Goal: Complete application form

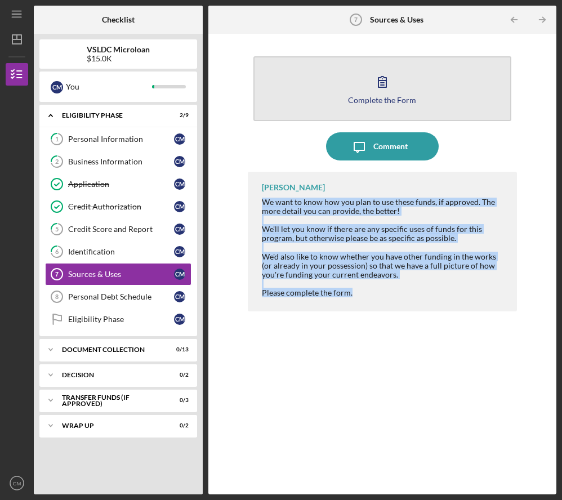
click at [384, 83] on icon "button" at bounding box center [382, 82] width 28 height 28
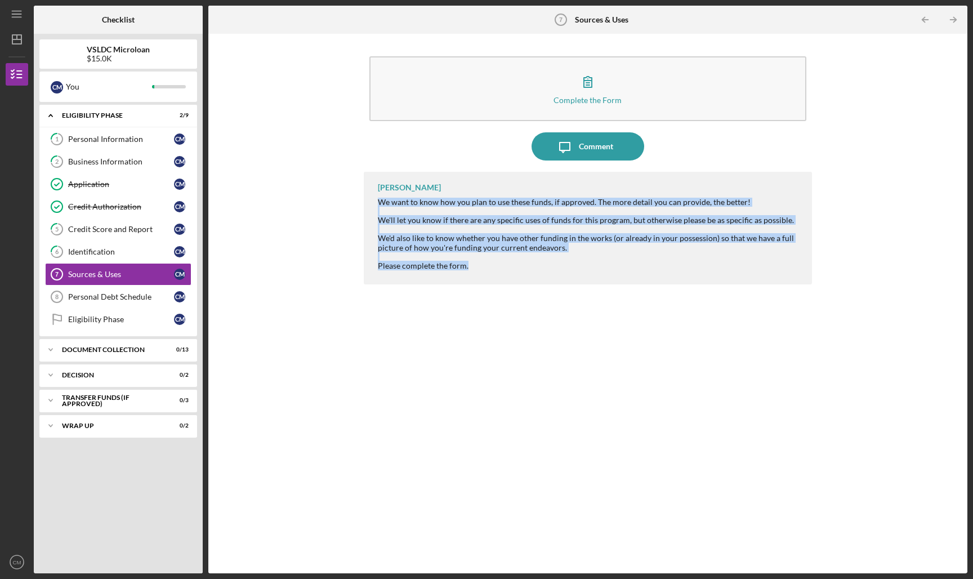
click at [395, 318] on div "[PERSON_NAME] We want to know how you plan to use these funds, if approved. The…" at bounding box center [588, 364] width 449 height 385
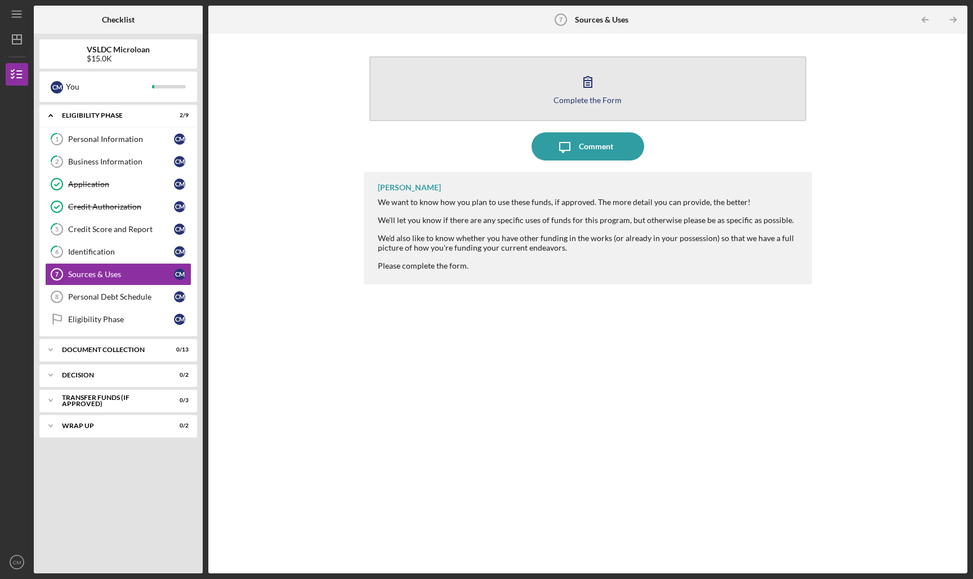
click at [560, 105] on button "Complete the Form Form" at bounding box center [588, 88] width 438 height 65
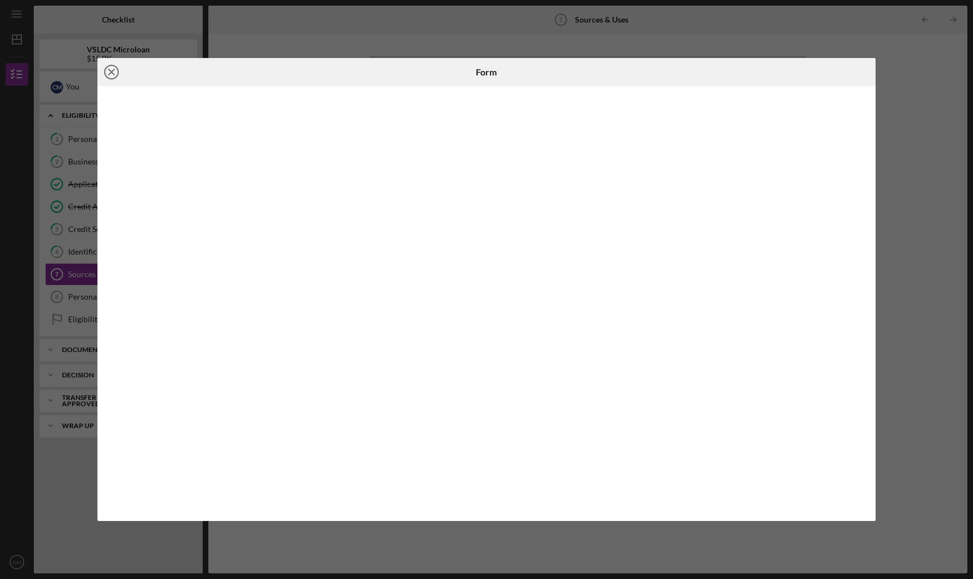
click at [112, 74] on icon "Icon/Close" at bounding box center [111, 72] width 28 height 28
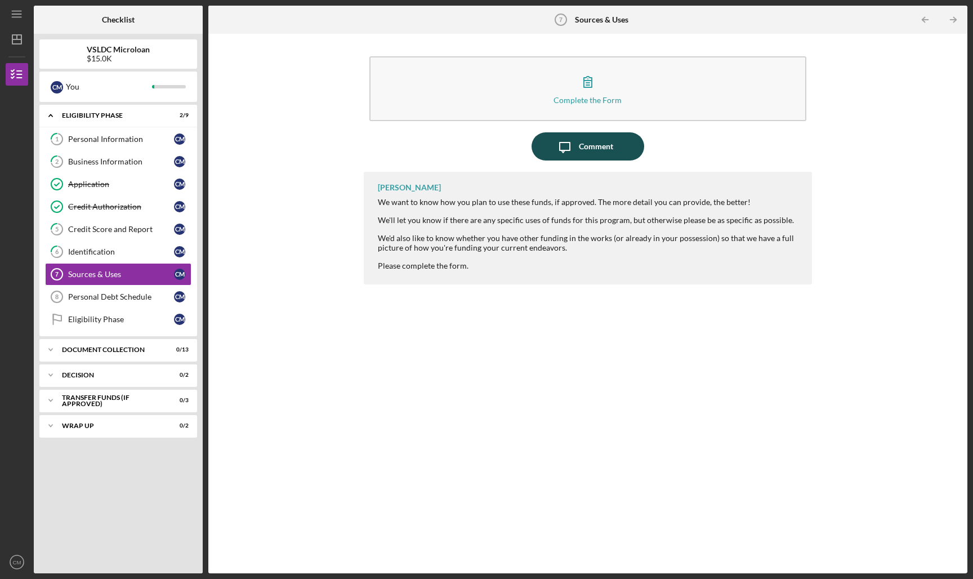
click at [570, 146] on icon "Icon/Message" at bounding box center [565, 146] width 28 height 28
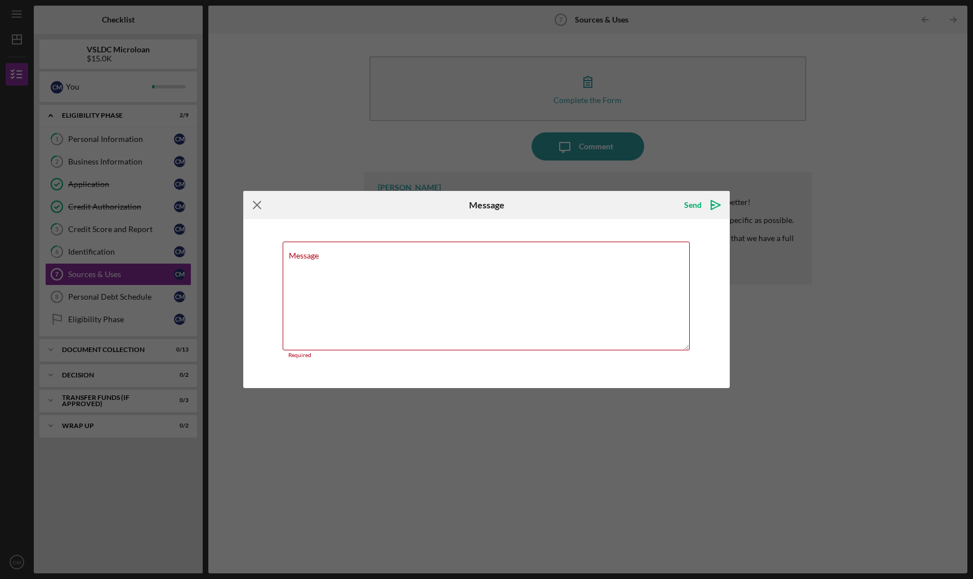
click at [251, 212] on icon "Icon/Menu Close" at bounding box center [257, 205] width 28 height 28
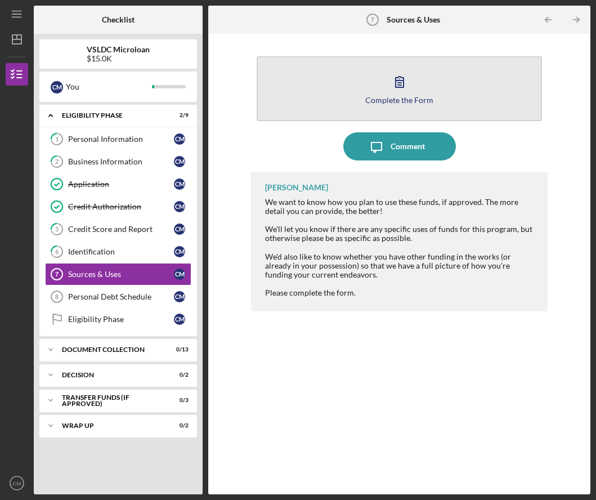
click at [394, 92] on icon "button" at bounding box center [400, 82] width 28 height 28
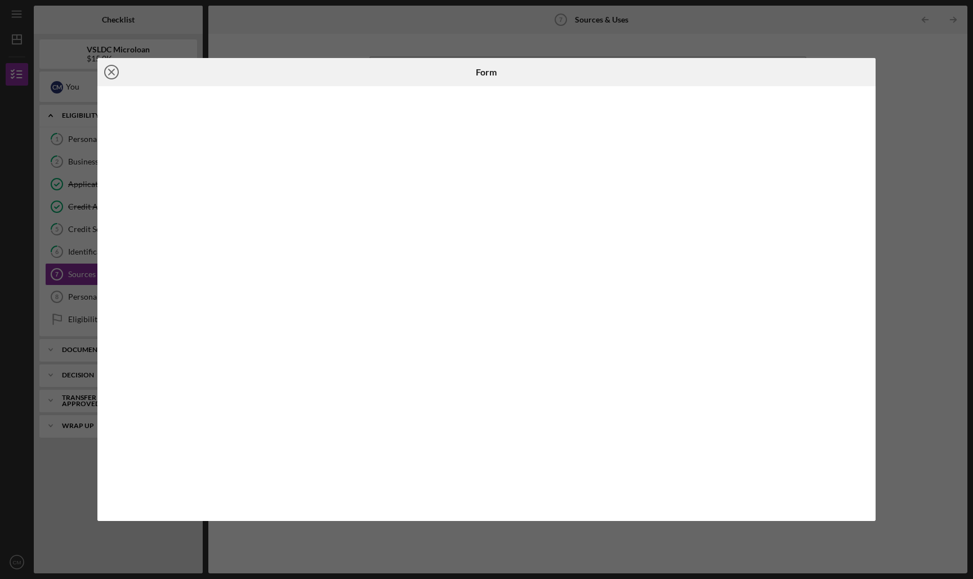
click at [113, 73] on line at bounding box center [112, 72] width 6 height 6
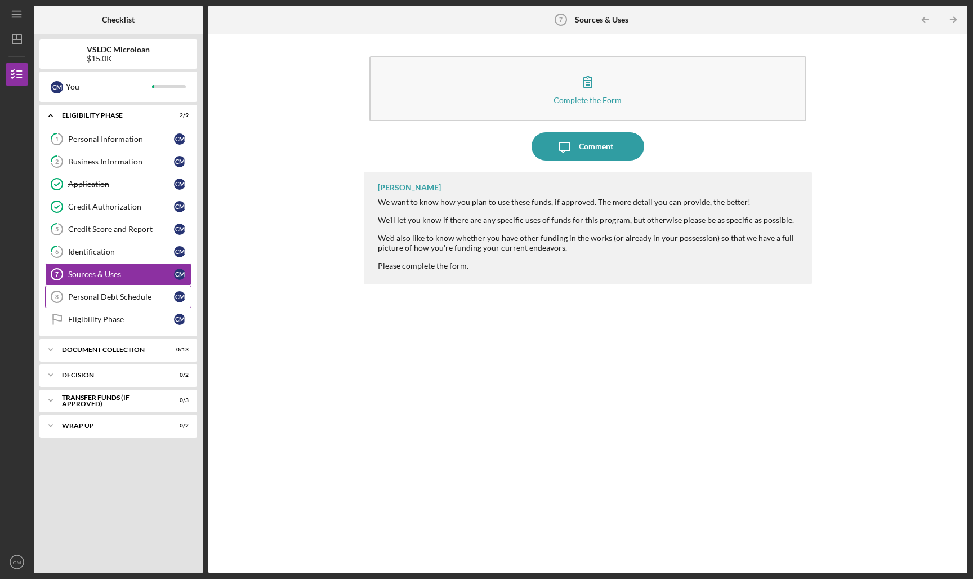
click at [115, 300] on div "Personal Debt Schedule" at bounding box center [121, 296] width 106 height 9
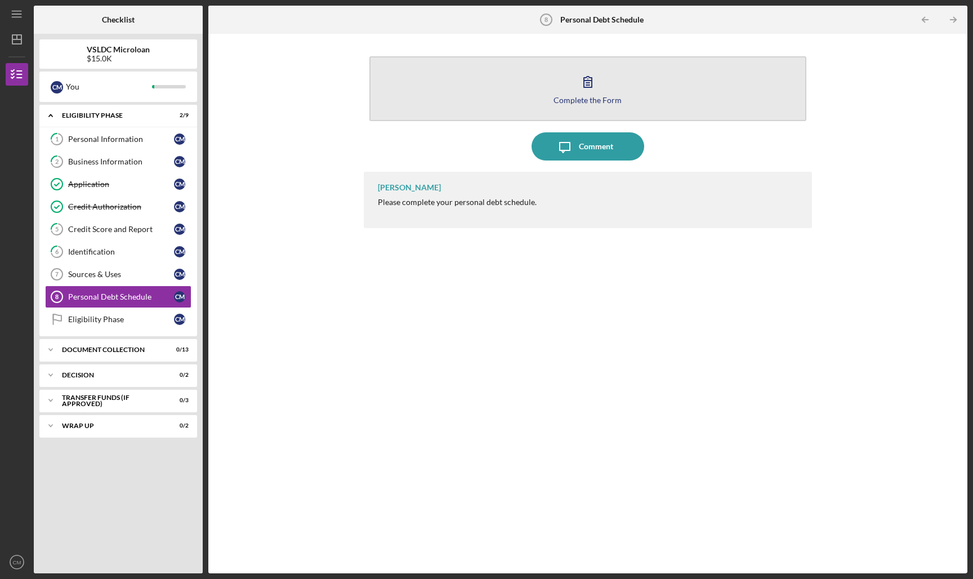
click at [582, 83] on icon "button" at bounding box center [588, 82] width 28 height 28
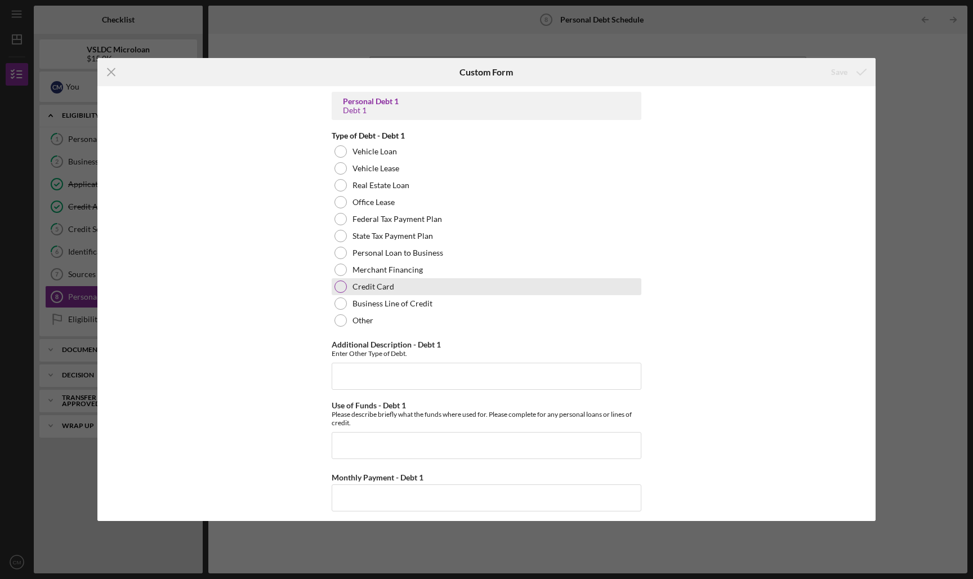
click at [337, 283] on div at bounding box center [340, 286] width 12 height 12
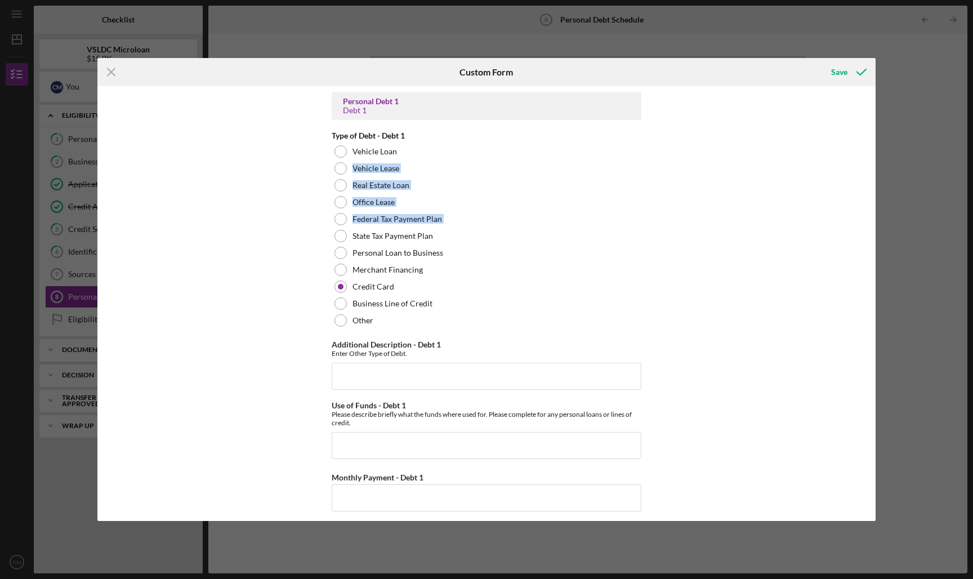
drag, startPoint x: 305, startPoint y: 243, endPoint x: 181, endPoint y: 147, distance: 156.1
click at [181, 147] on div "Personal Debt 1 Debt 1 Type of Debt - Debt 1 Vehicle Loan Vehicle Lease Real Es…" at bounding box center [486, 303] width 778 height 435
click at [113, 64] on icon "Icon/Menu Close" at bounding box center [111, 72] width 28 height 28
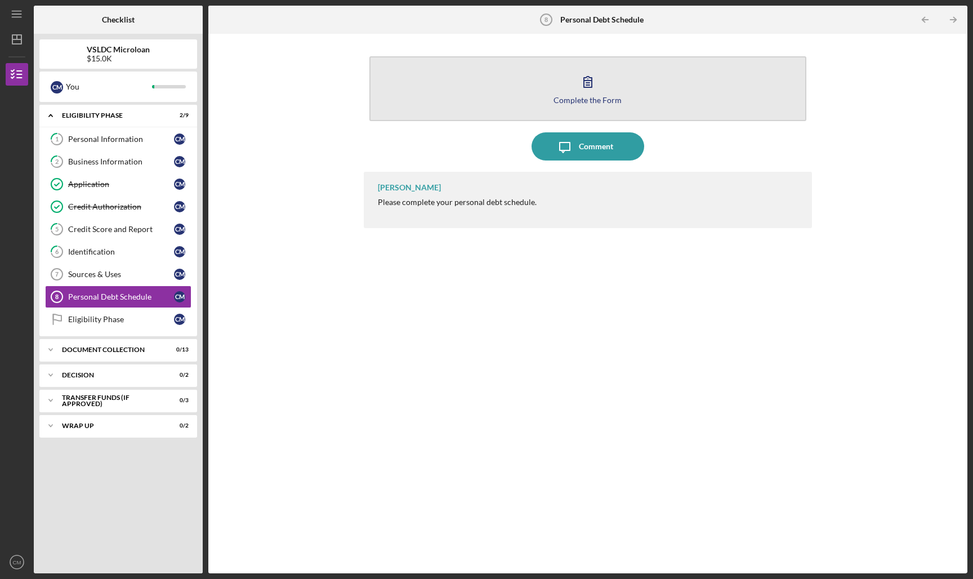
click at [571, 85] on button "Complete the Form Form" at bounding box center [588, 88] width 438 height 65
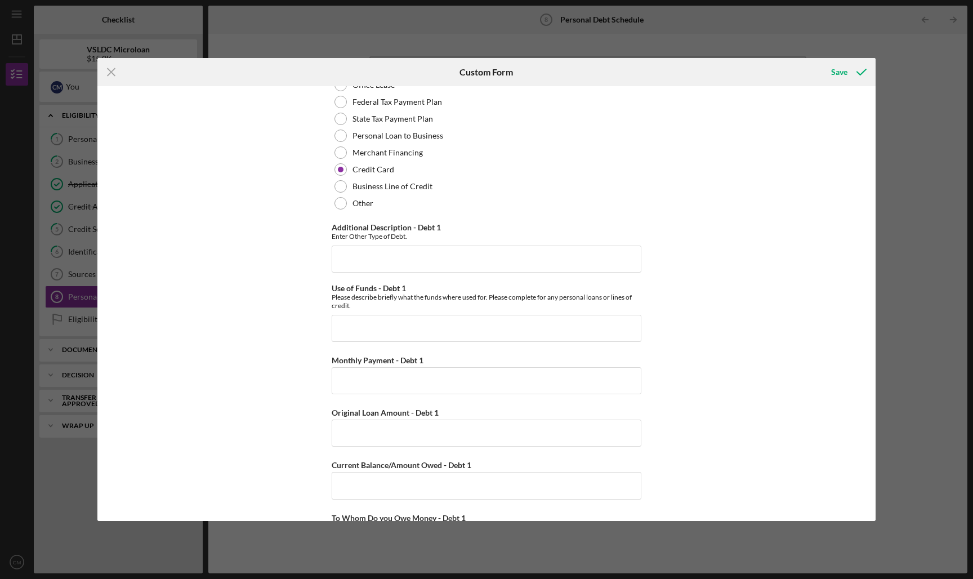
scroll to position [116, 0]
click at [501, 336] on input "Use of Funds - Debt 1" at bounding box center [487, 329] width 310 height 27
type input "Cost of Living/Rent"
click at [397, 377] on input "Monthly Payment - Debt 1" at bounding box center [487, 381] width 310 height 27
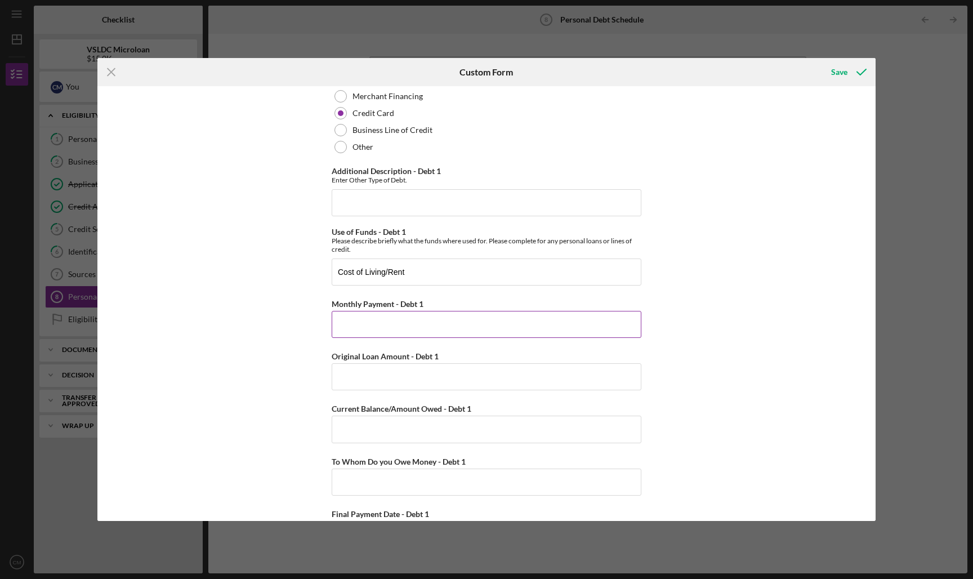
scroll to position [181, 0]
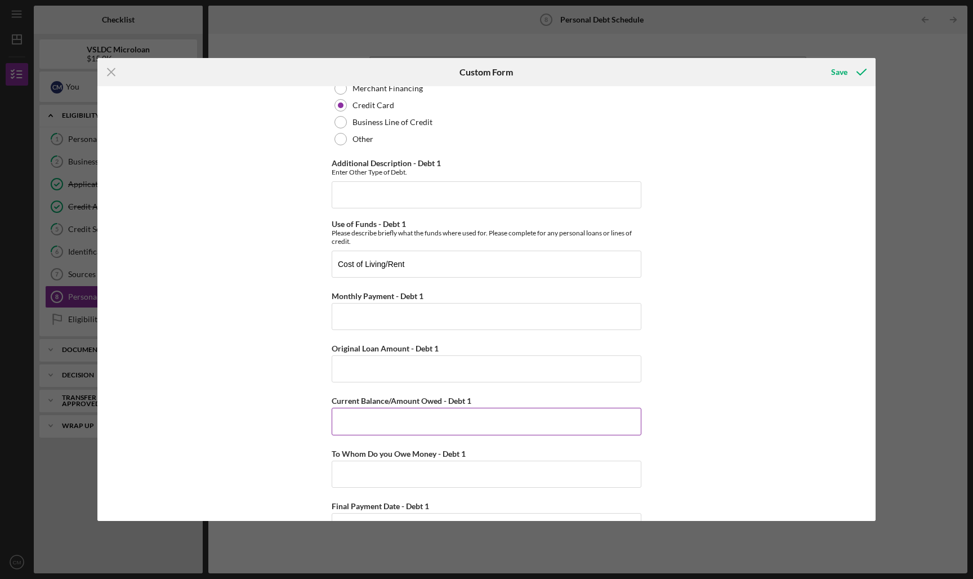
click at [391, 418] on input "Current Balance/Amount Owed - Debt 1" at bounding box center [487, 421] width 310 height 27
type input "$10,000"
click at [558, 465] on input "To Whom Do you Owe Money - Debt 1" at bounding box center [487, 474] width 310 height 27
type input "w"
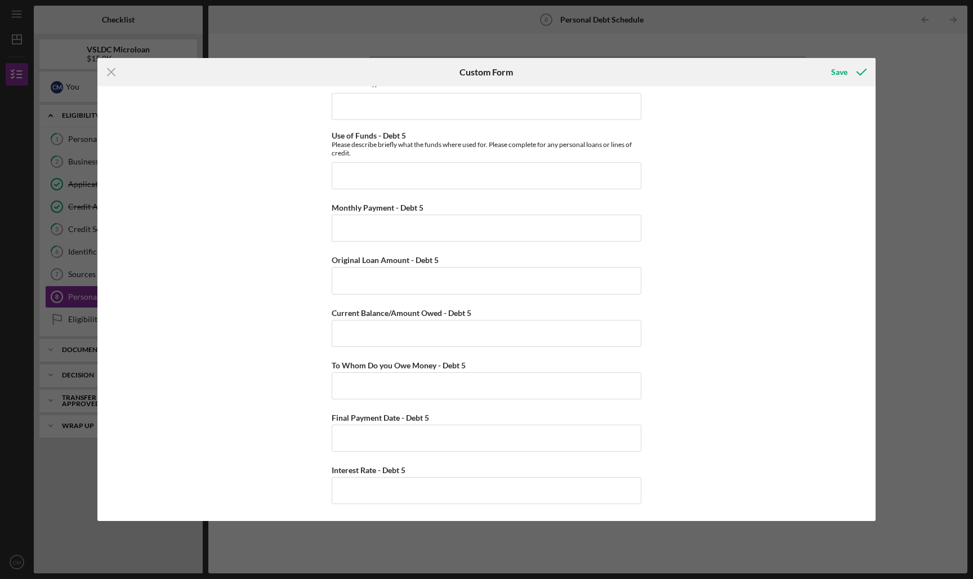
scroll to position [3042, 0]
type input "[PERSON_NAME] Fargo"
click at [745, 66] on icon "submit" at bounding box center [861, 72] width 28 height 28
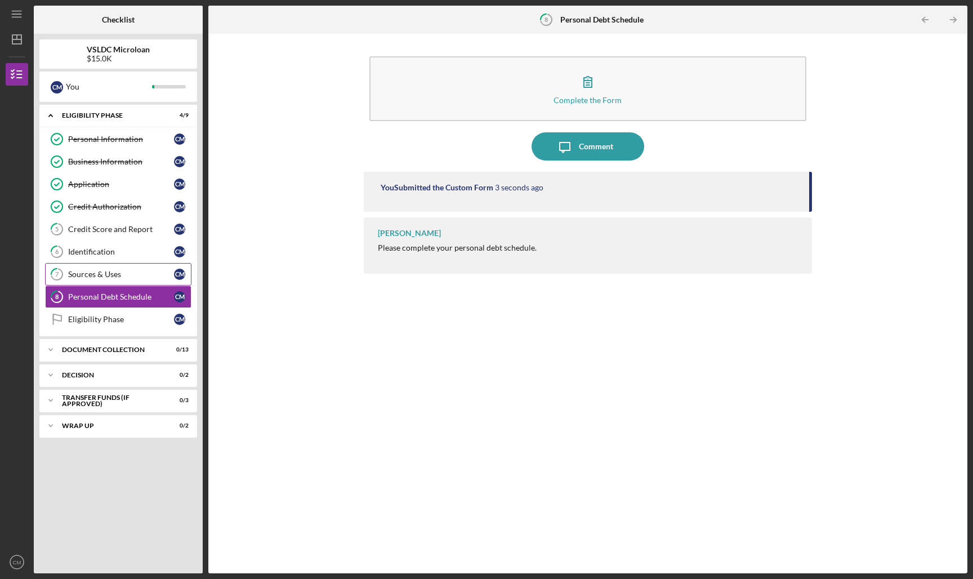
click at [104, 270] on div "Sources & Uses" at bounding box center [121, 274] width 106 height 9
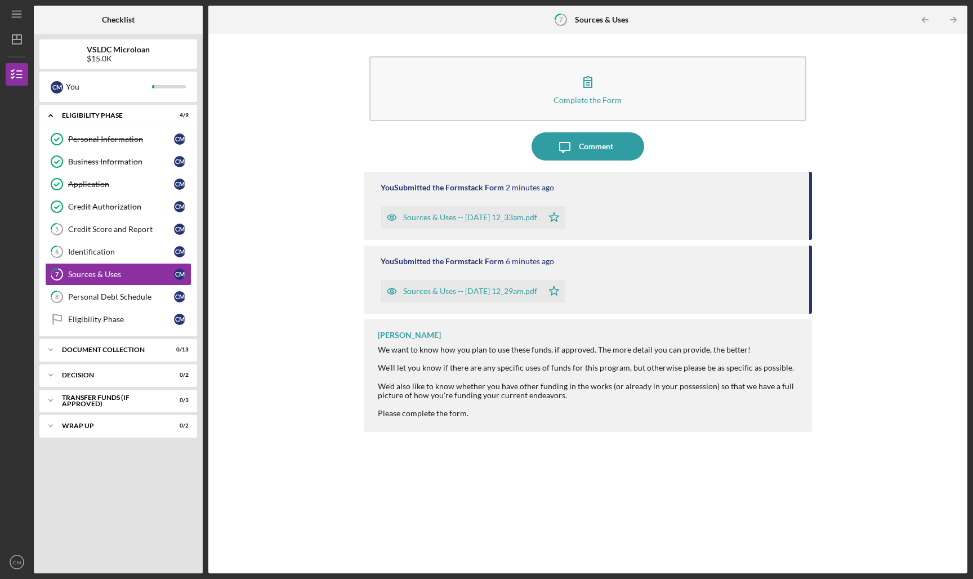
click at [591, 266] on div "You Submitted the Formstack Form 6 minutes ago Sources & Uses -- [DATE] 12_29am…" at bounding box center [588, 280] width 449 height 68
click at [396, 261] on div "You Submitted the Formstack Form" at bounding box center [442, 261] width 123 height 9
click at [140, 315] on div "Eligibility Phase" at bounding box center [121, 319] width 106 height 9
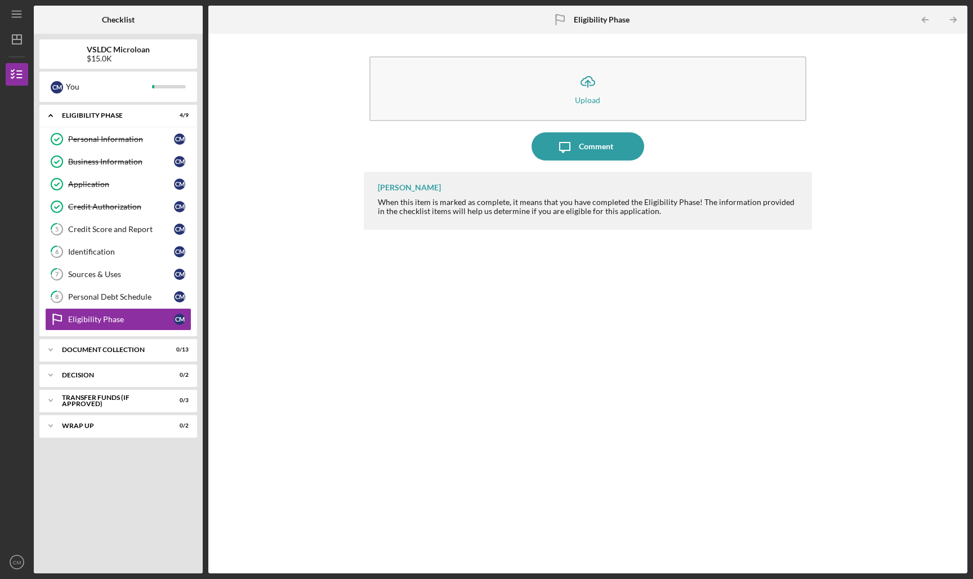
drag, startPoint x: 574, startPoint y: 79, endPoint x: 379, endPoint y: 146, distance: 206.4
click at [379, 146] on div "Icon/Upload Upload Icon/Message Comment [PERSON_NAME] When this item is marked …" at bounding box center [588, 303] width 449 height 528
click at [343, 145] on div "Icon/Upload Upload Icon/Message Comment [PERSON_NAME] When this item is marked …" at bounding box center [588, 303] width 748 height 528
click at [56, 349] on icon "Icon/Expander" at bounding box center [50, 349] width 23 height 23
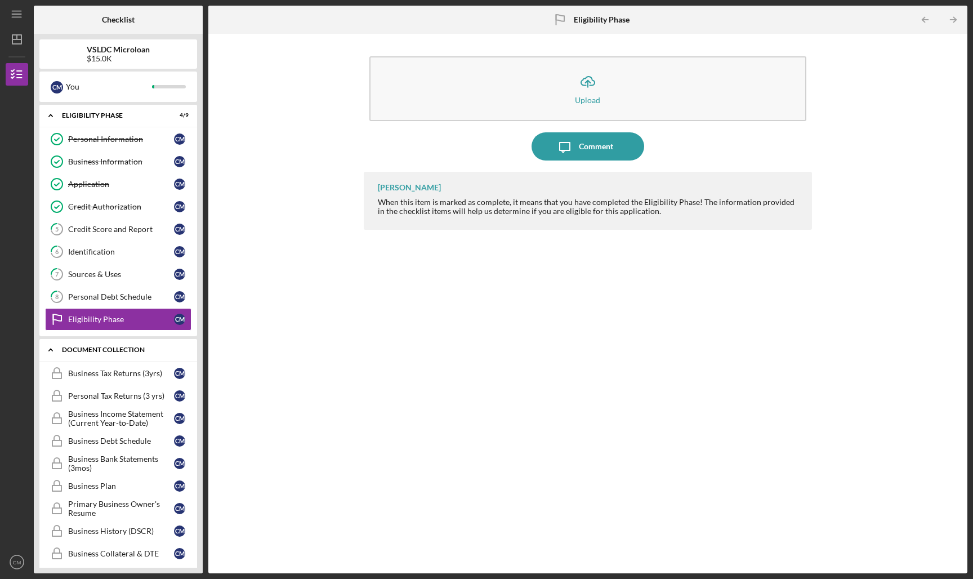
click at [55, 352] on icon "Icon/Expander" at bounding box center [50, 349] width 23 height 23
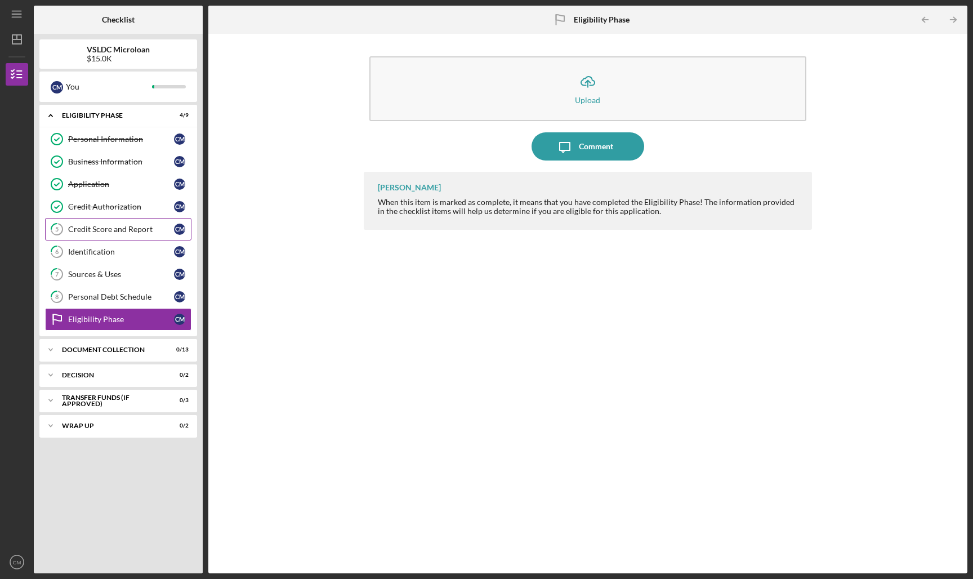
click at [128, 233] on div "Credit Score and Report" at bounding box center [121, 229] width 106 height 9
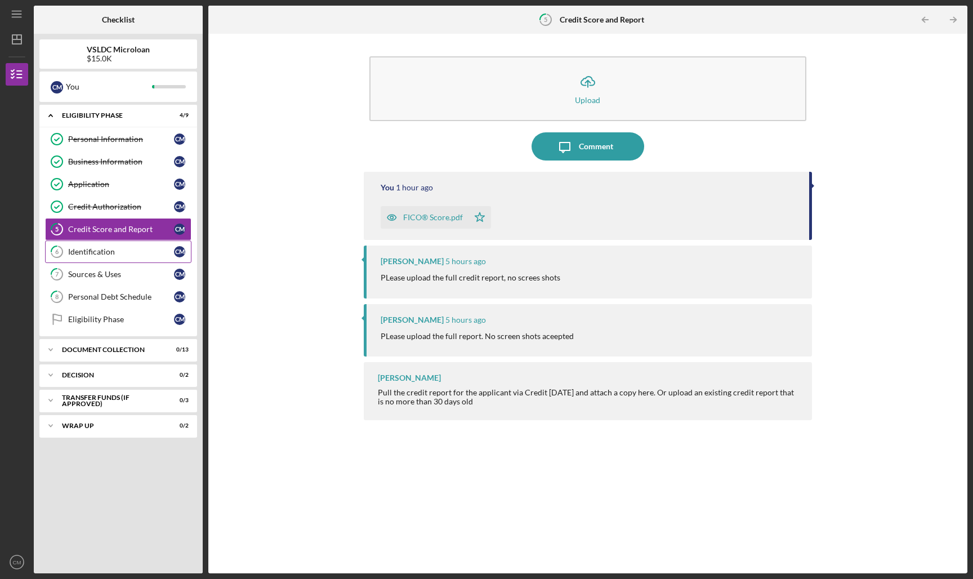
click at [120, 251] on div "Identification" at bounding box center [121, 251] width 106 height 9
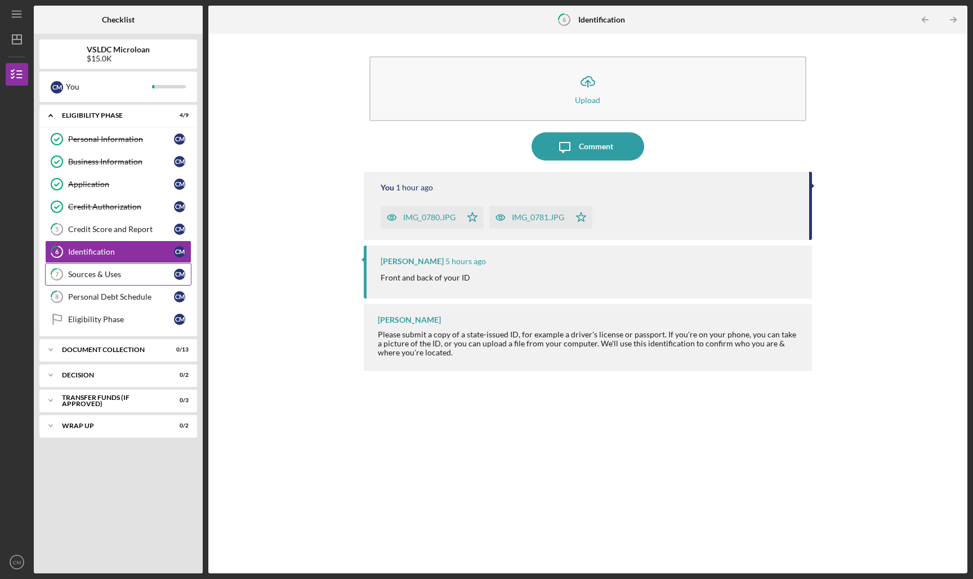
click at [117, 278] on div "Sources & Uses" at bounding box center [121, 274] width 106 height 9
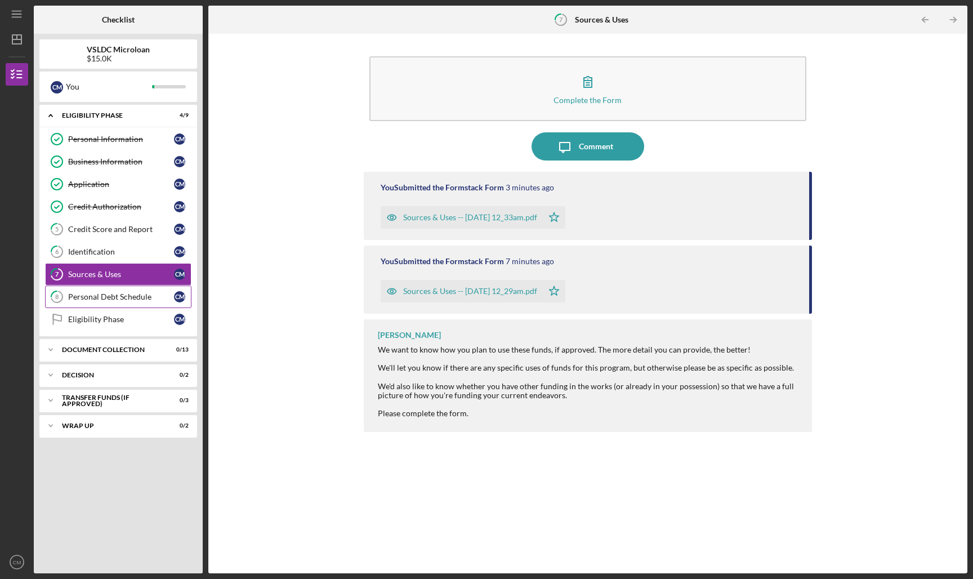
click at [112, 305] on link "8 Personal Debt Schedule C M" at bounding box center [118, 296] width 146 height 23
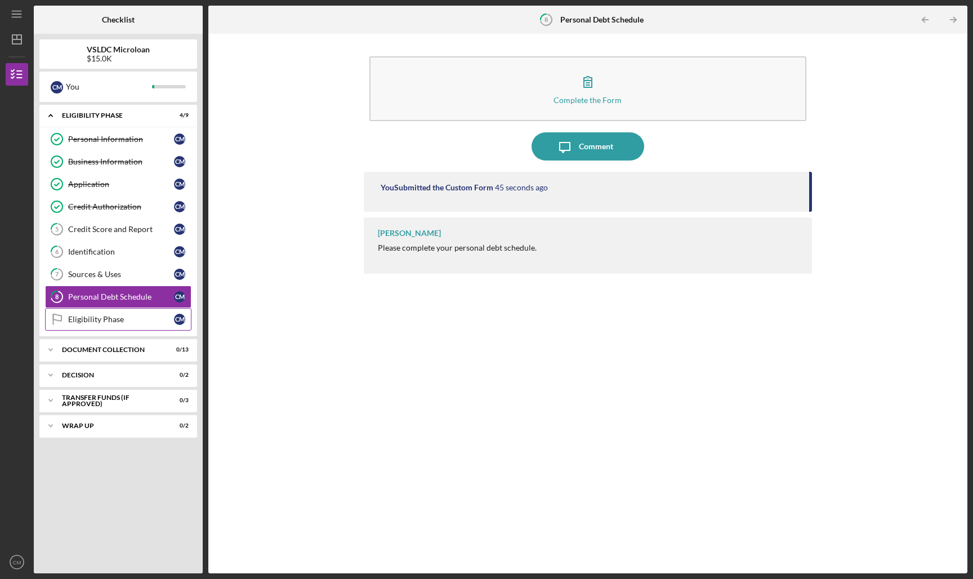
click at [109, 314] on link "Eligibility Phase Eligibility Phase C M" at bounding box center [118, 319] width 146 height 23
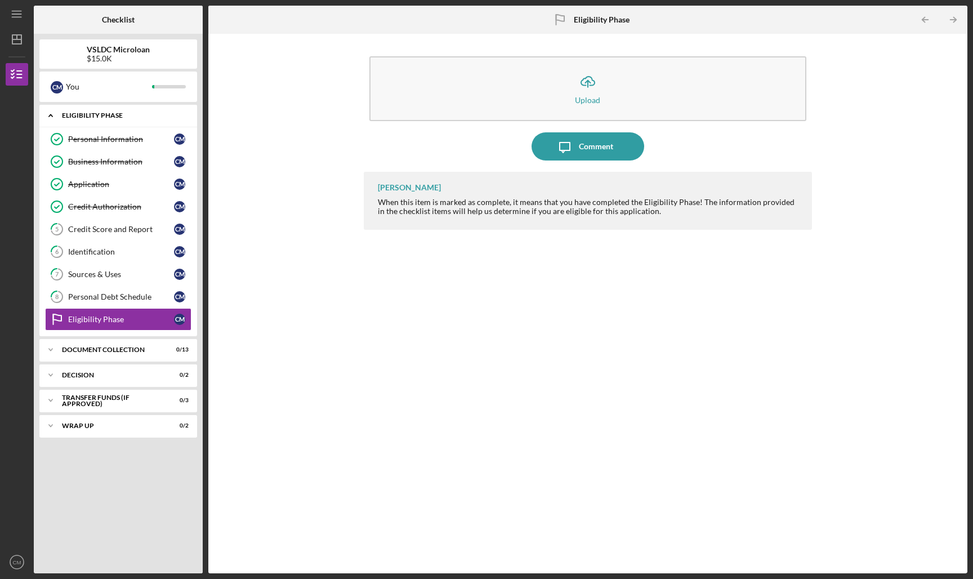
click at [52, 112] on icon "Icon/Expander" at bounding box center [50, 115] width 23 height 23
